Goal: Transaction & Acquisition: Obtain resource

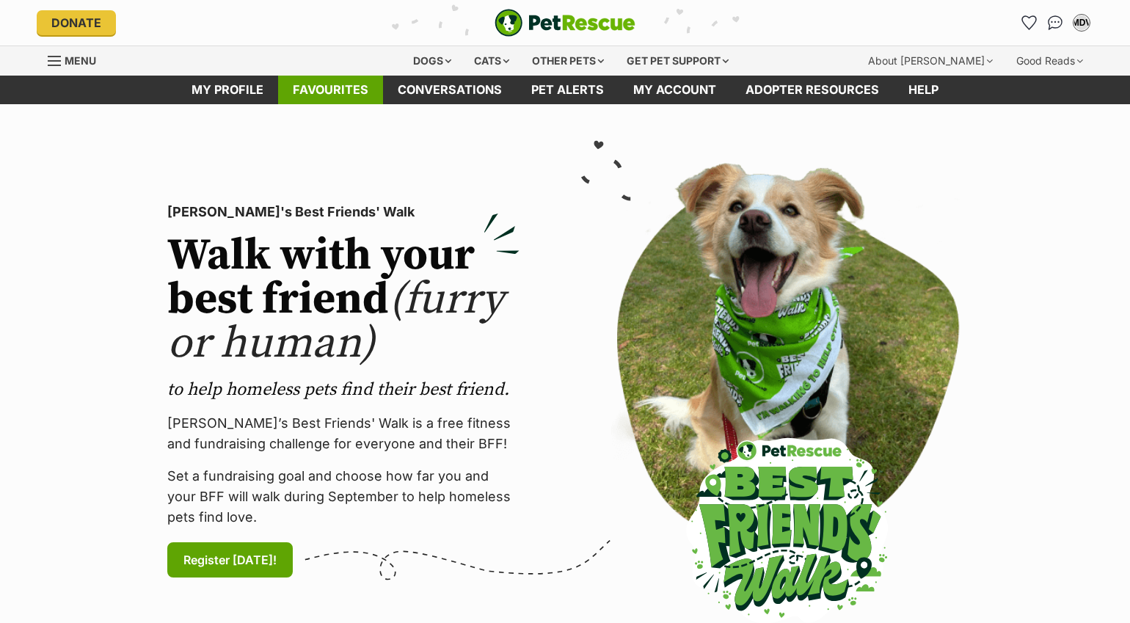
click at [299, 92] on link "Favourites" at bounding box center [330, 90] width 105 height 29
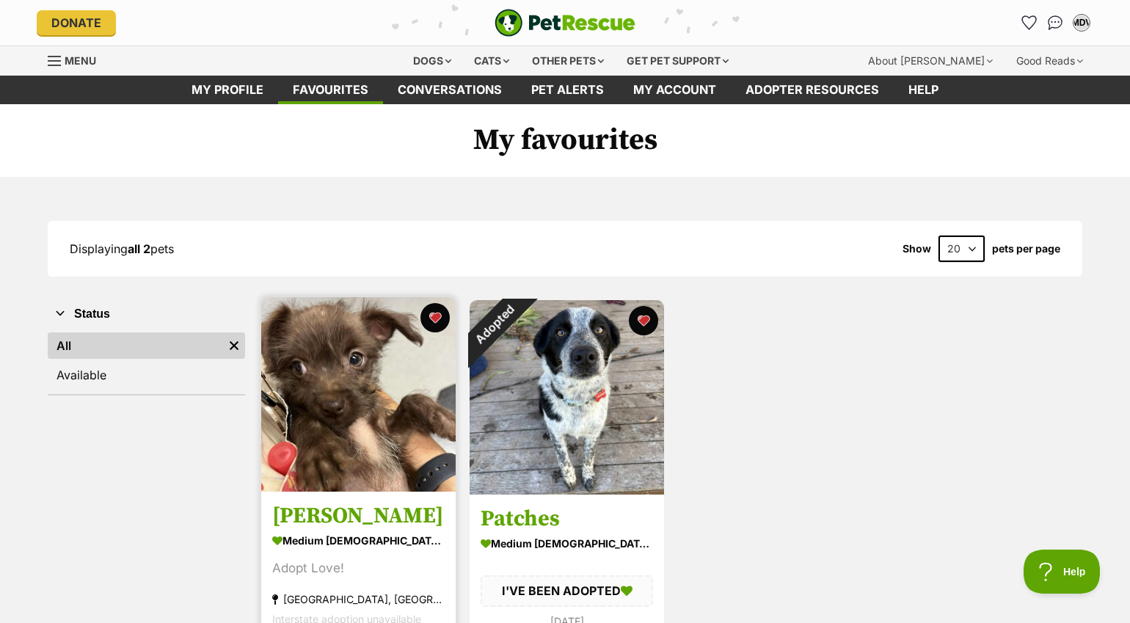
click at [349, 374] on img at bounding box center [358, 394] width 194 height 194
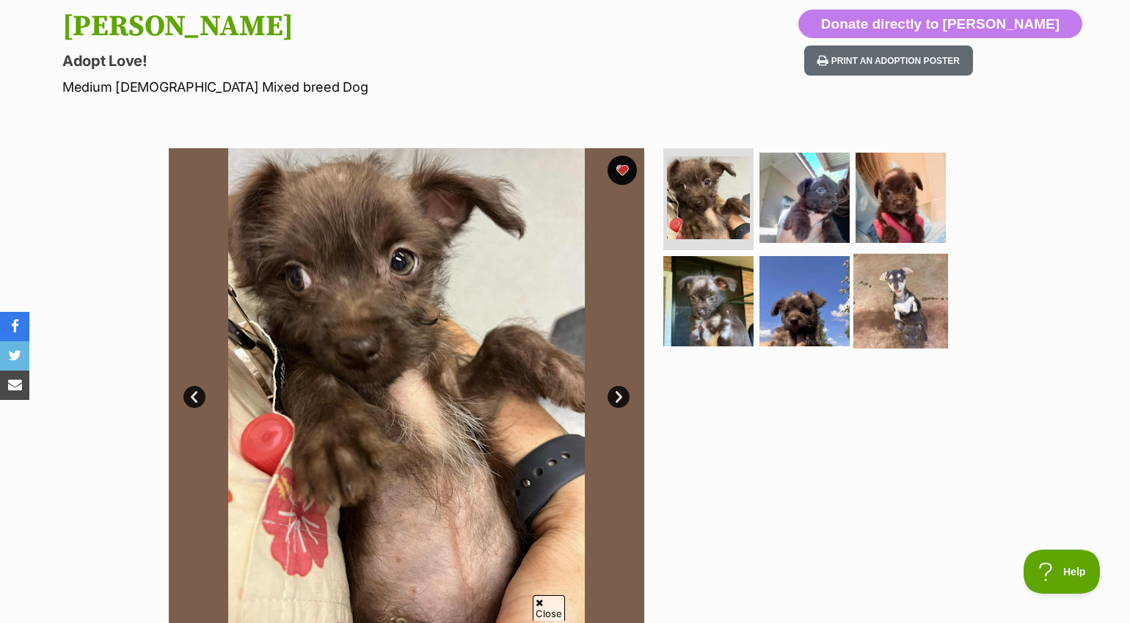
click at [887, 327] on img at bounding box center [900, 301] width 95 height 95
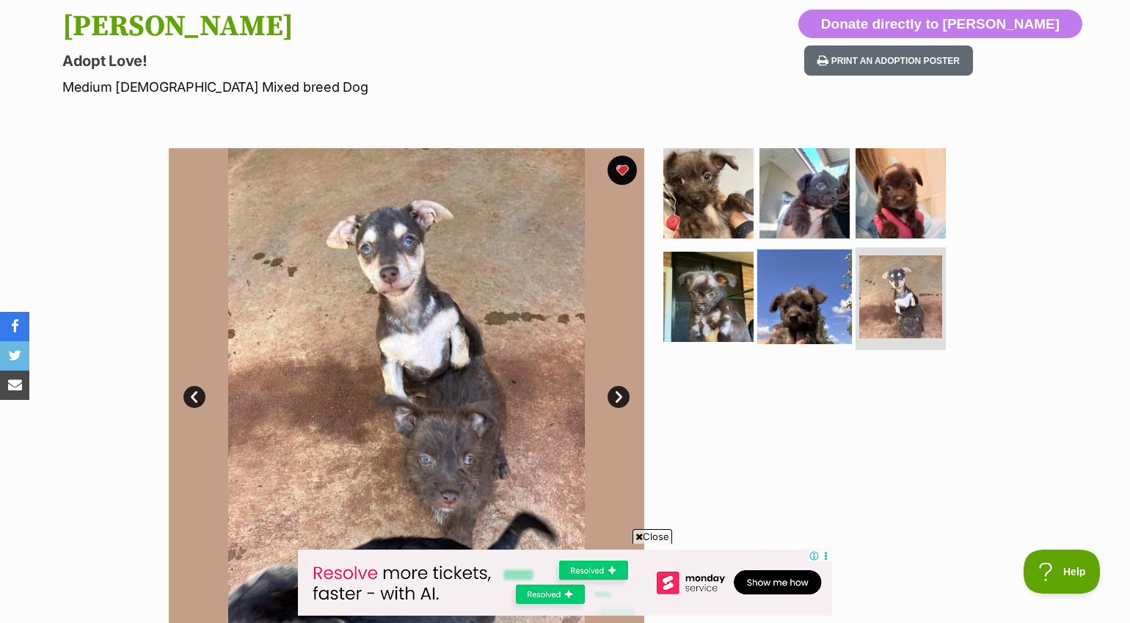
click at [837, 313] on img at bounding box center [804, 297] width 95 height 95
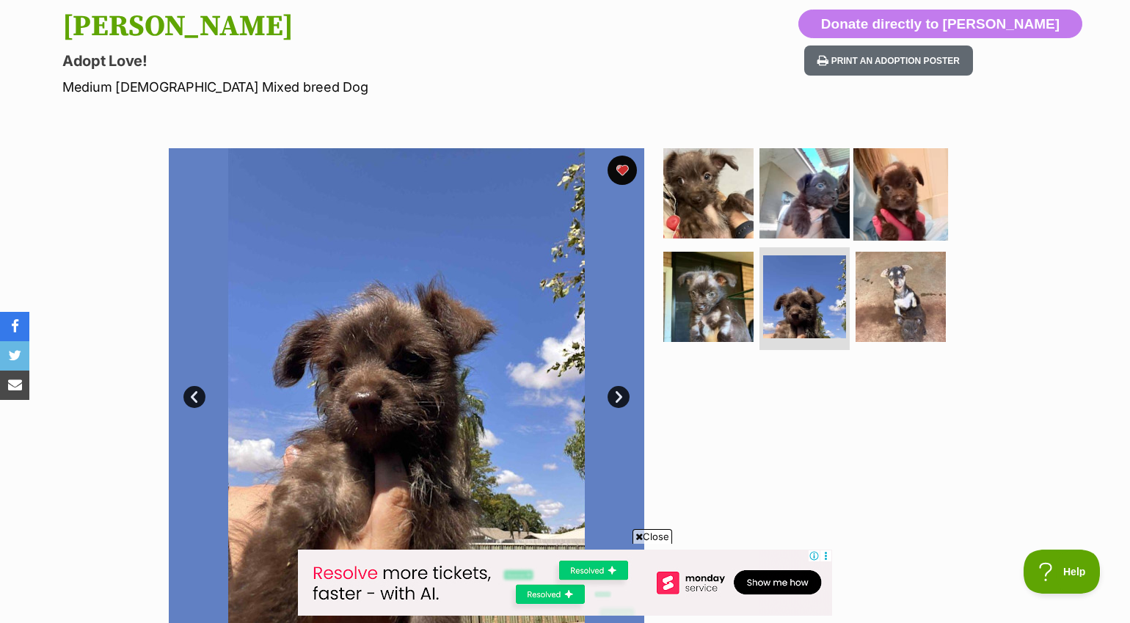
click at [942, 187] on img at bounding box center [900, 192] width 95 height 95
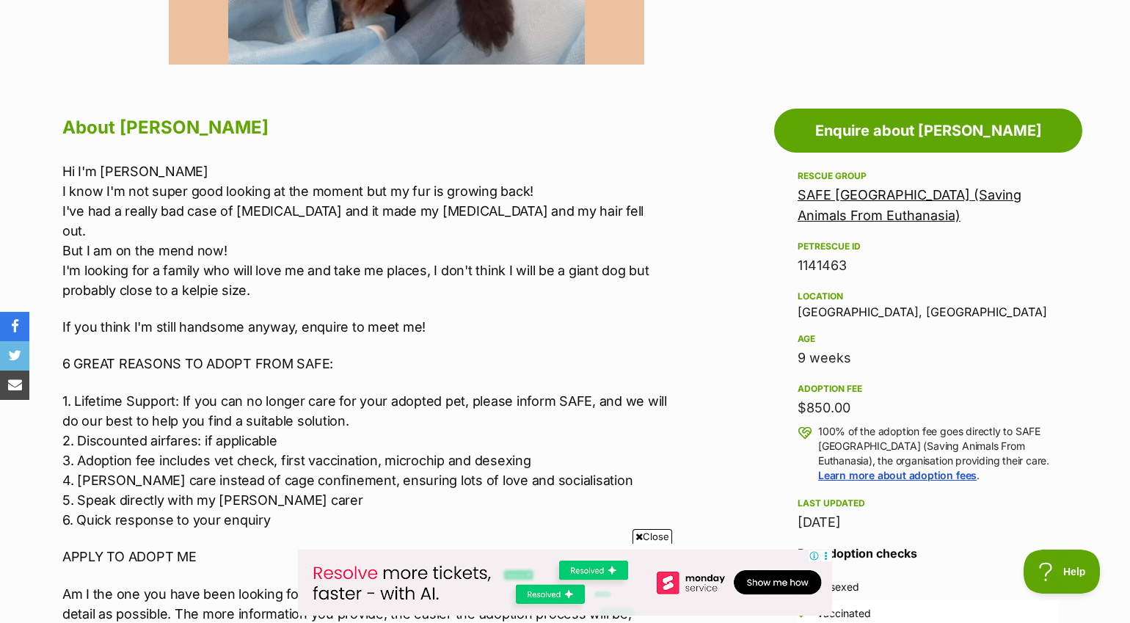
scroll to position [718, 0]
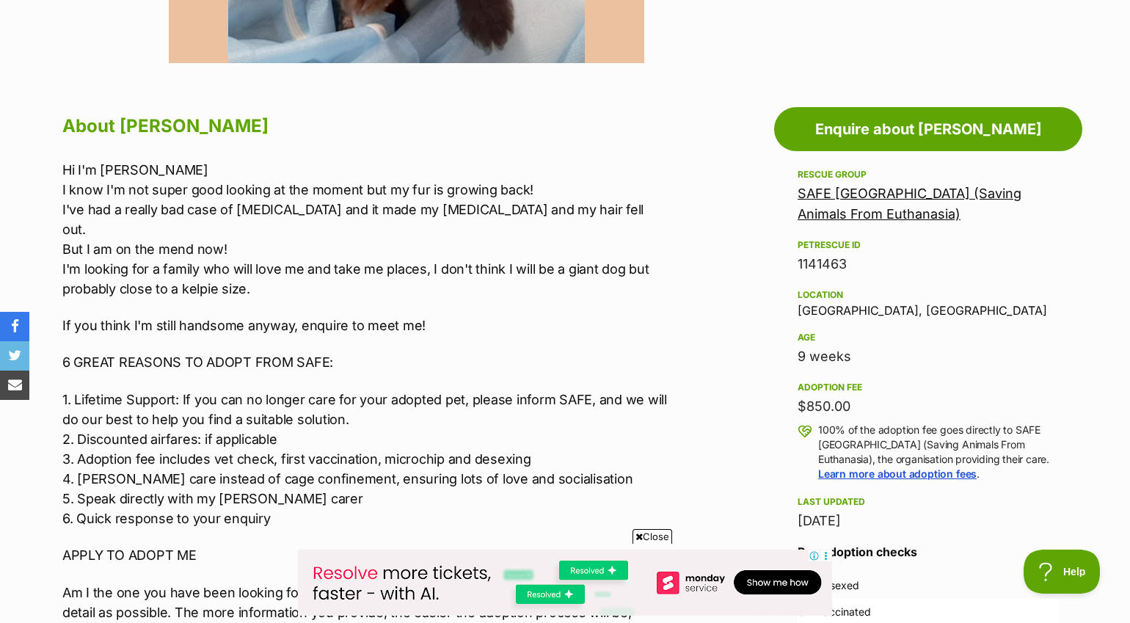
drag, startPoint x: 855, startPoint y: 263, endPoint x: 790, endPoint y: 263, distance: 65.3
click at [790, 263] on aside "Rescue group SAFE Port Hedland (Saving Animals From Euthanasia) PetRescue ID 11…" at bounding box center [928, 422] width 308 height 513
copy div "1141463"
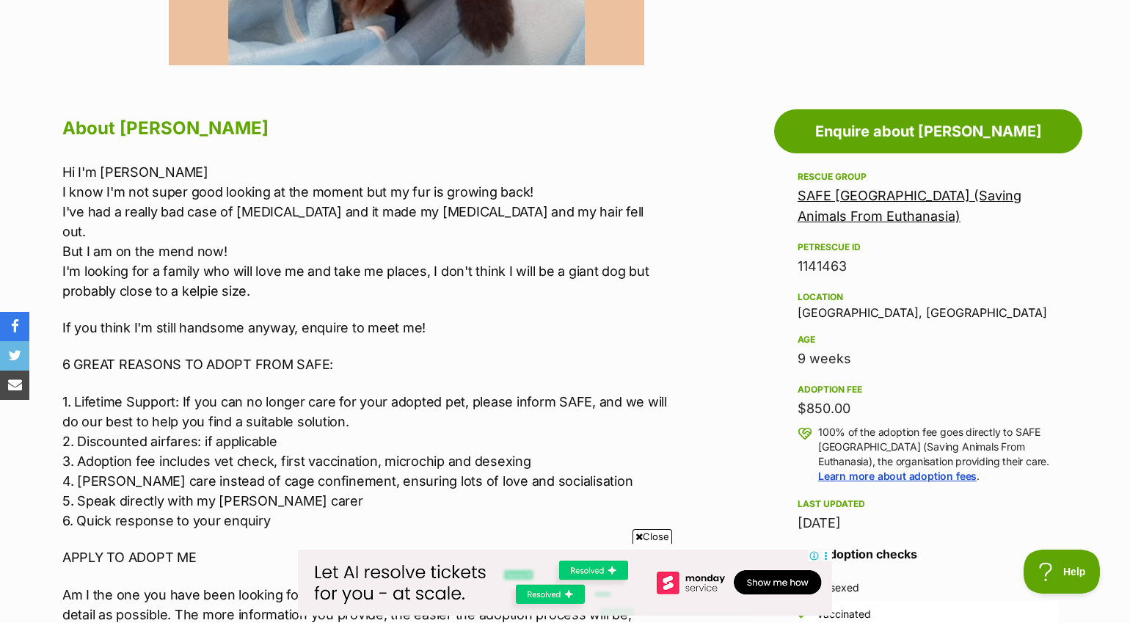
scroll to position [0, 0]
